Goal: Task Accomplishment & Management: Complete application form

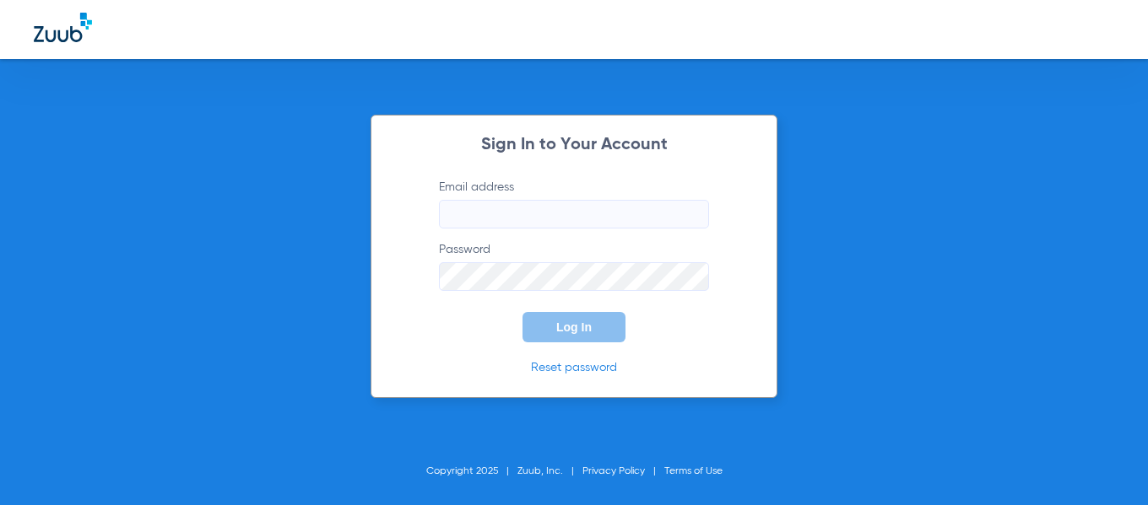
type input "[EMAIL_ADDRESS][DOMAIN_NAME]"
click at [559, 327] on span "Log In" at bounding box center [573, 328] width 35 height 14
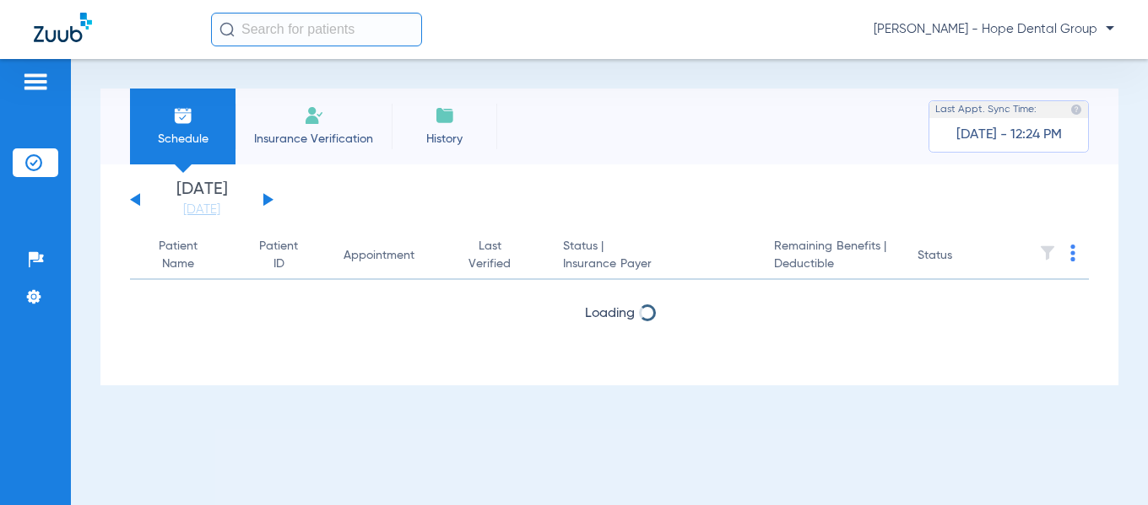
click at [295, 132] on span "Insurance Verification" at bounding box center [313, 139] width 131 height 17
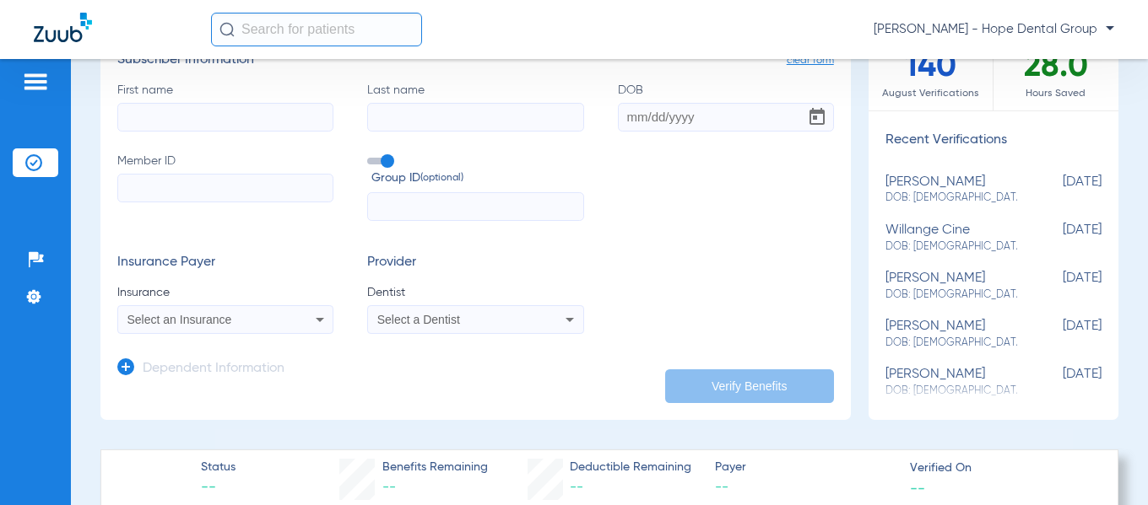
scroll to position [150, 0]
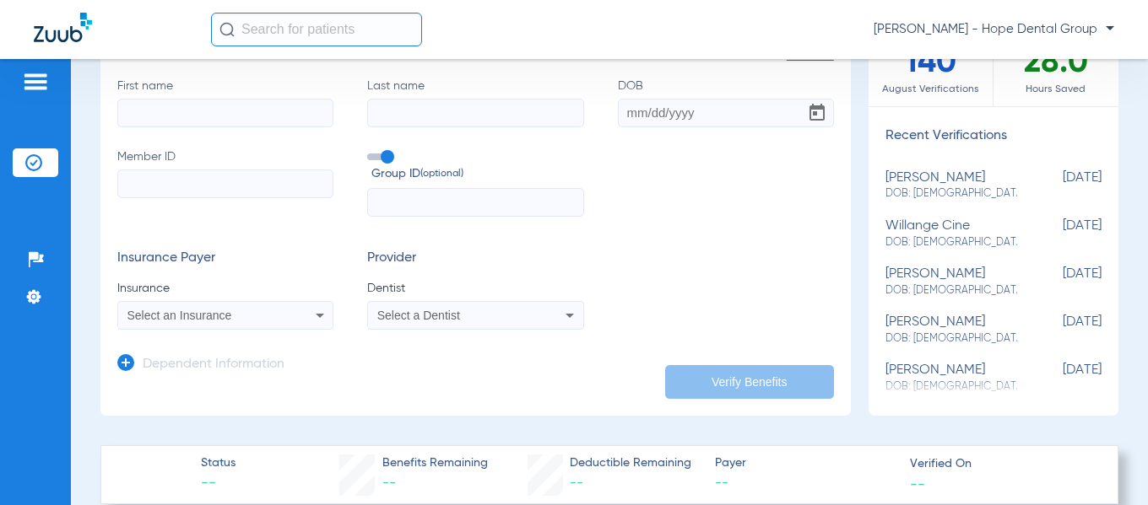
click at [310, 319] on icon at bounding box center [320, 315] width 20 height 20
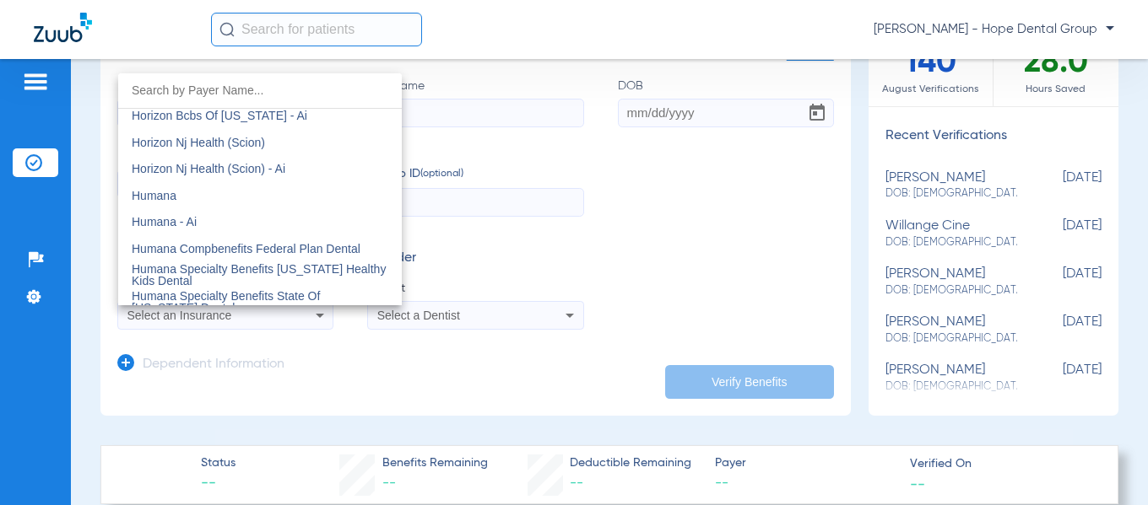
scroll to position [6189, 0]
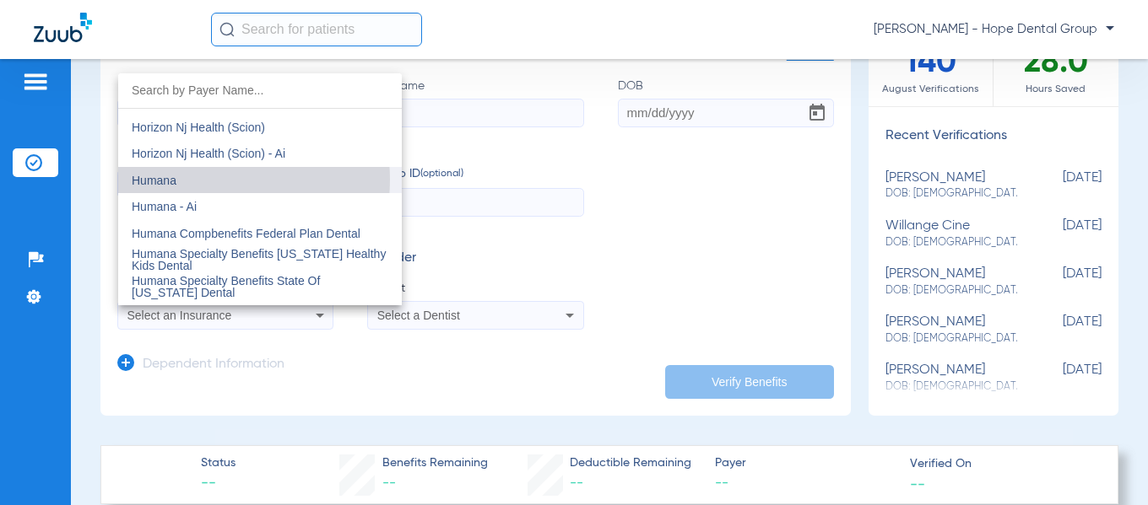
click at [211, 180] on mat-option "Humana" at bounding box center [260, 180] width 284 height 27
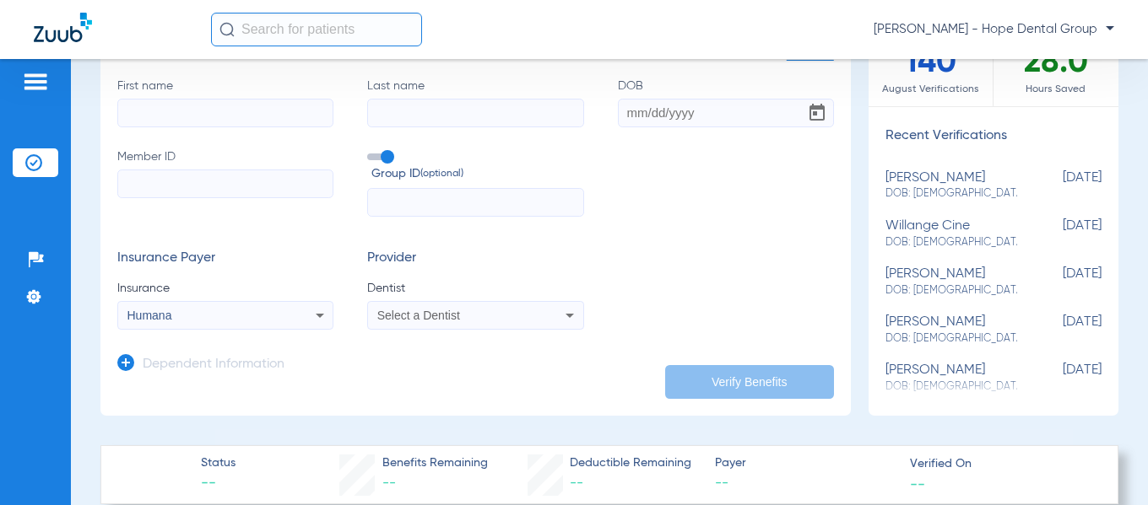
click at [500, 312] on div "Select a Dentist" at bounding box center [456, 316] width 158 height 12
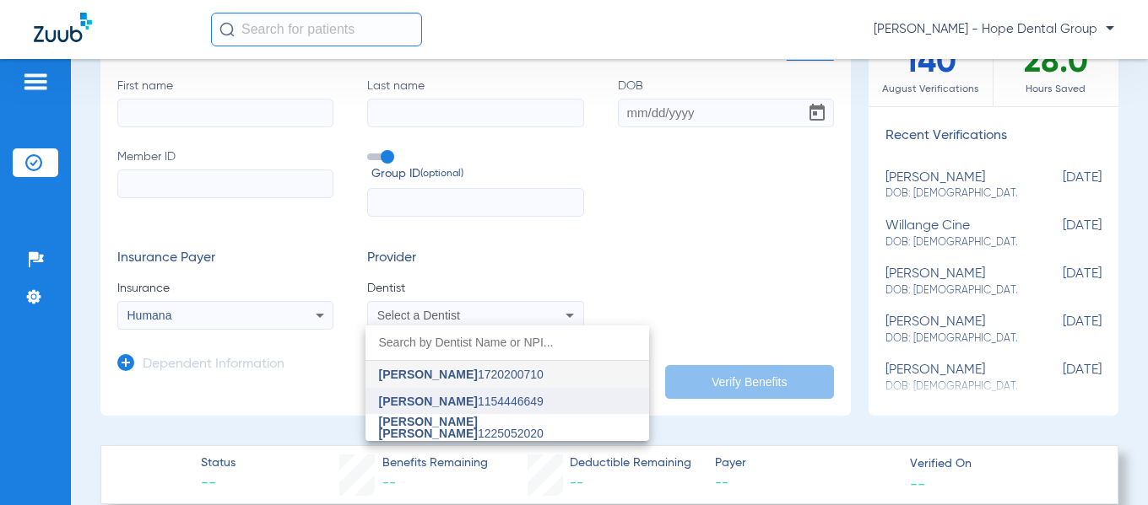
click at [448, 401] on span "[PERSON_NAME]" at bounding box center [428, 402] width 99 height 14
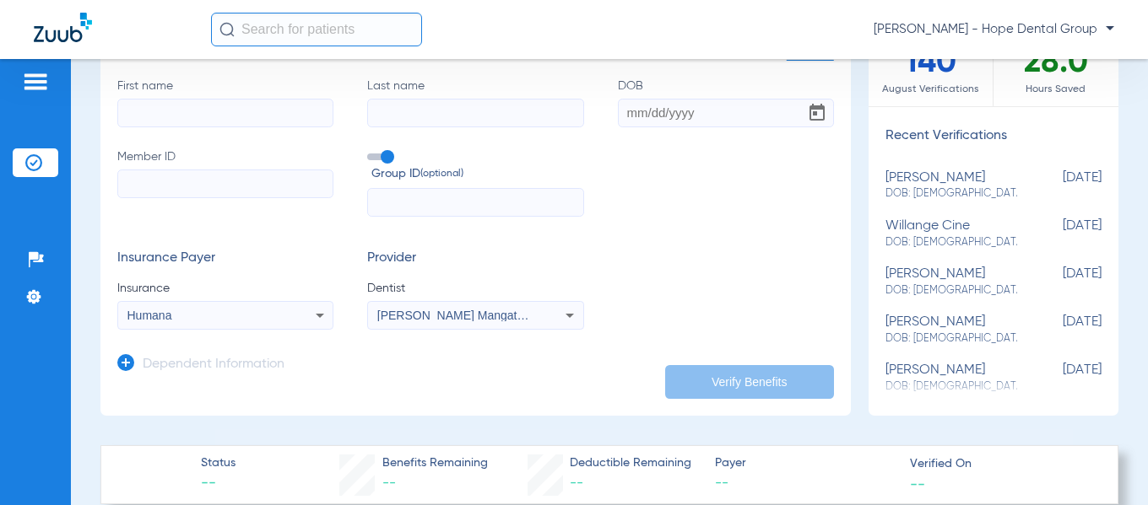
click at [626, 112] on input "DOB" at bounding box center [726, 113] width 216 height 29
paste input "[DATE]"
type input "[DATE]"
click at [389, 116] on input "Last name" at bounding box center [475, 113] width 216 height 29
paste input "[PERSON_NAME] [PERSON_NAME]"
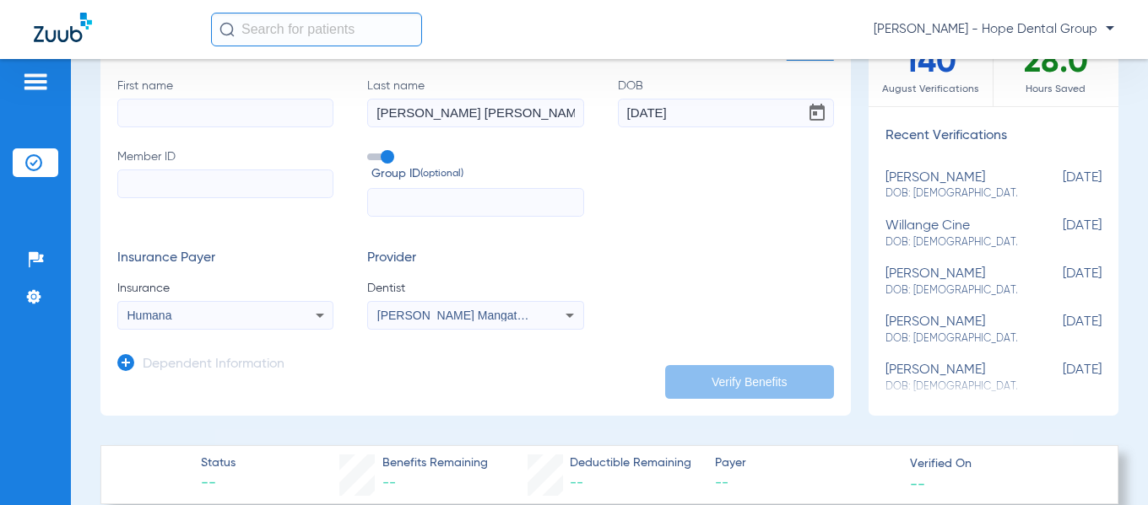
type input "[PERSON_NAME] [PERSON_NAME]"
click at [191, 111] on input "First name" at bounding box center [225, 113] width 216 height 29
paste input "[PERSON_NAME]"
type input "[PERSON_NAME]"
click at [133, 182] on input "Member ID" at bounding box center [225, 184] width 216 height 29
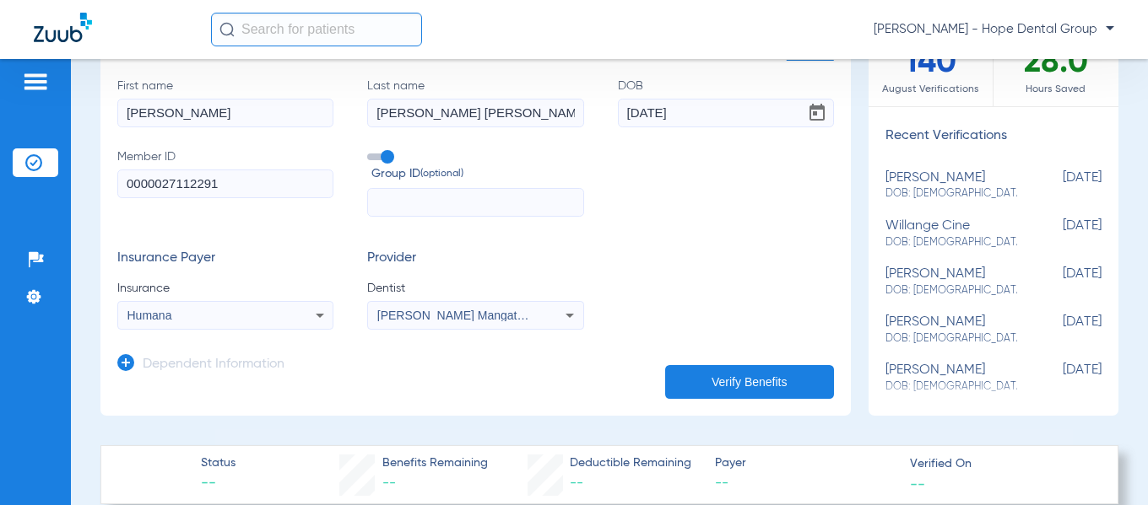
type input "0000027112291"
click at [714, 383] on button "Verify Benefits" at bounding box center [749, 382] width 169 height 34
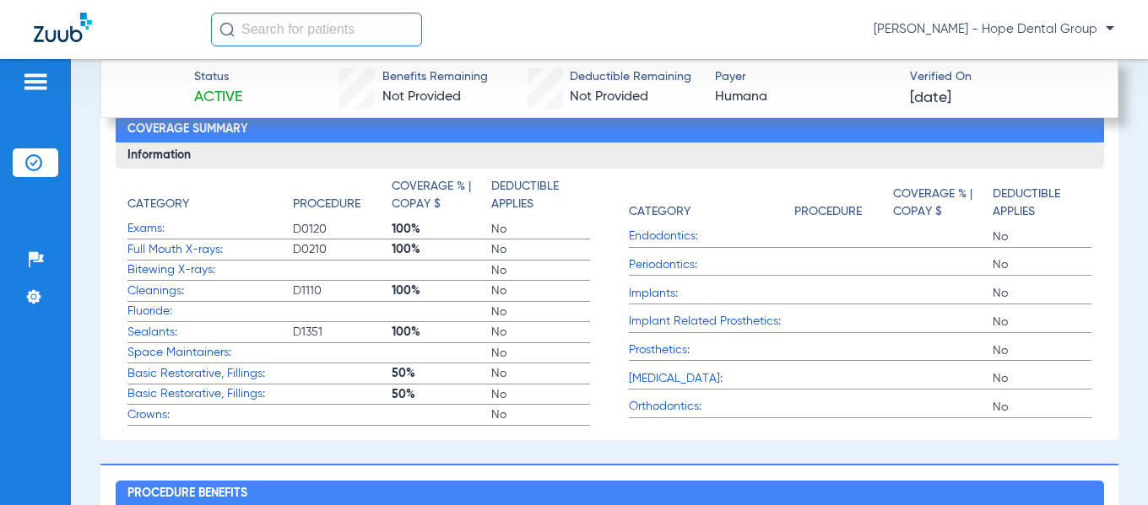
scroll to position [1051, 0]
